Goal: Task Accomplishment & Management: Complete application form

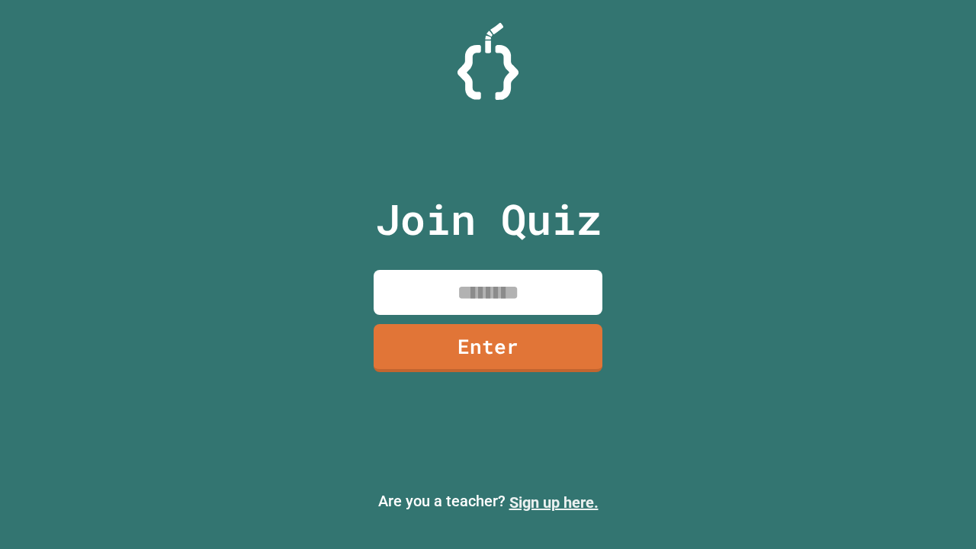
click at [554, 503] on link "Sign up here." at bounding box center [553, 502] width 89 height 18
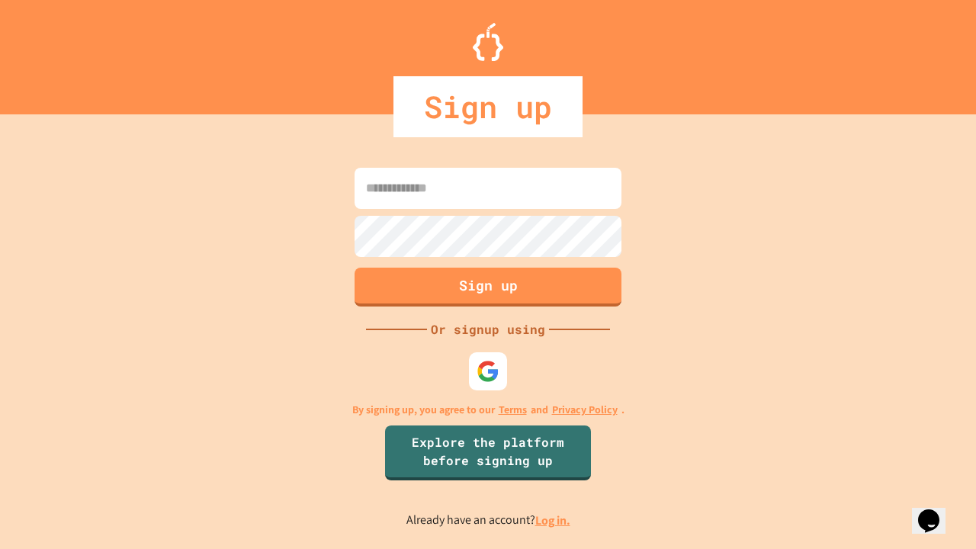
click at [554, 520] on link "Log in." at bounding box center [552, 520] width 35 height 16
